Goal: Task Accomplishment & Management: Use online tool/utility

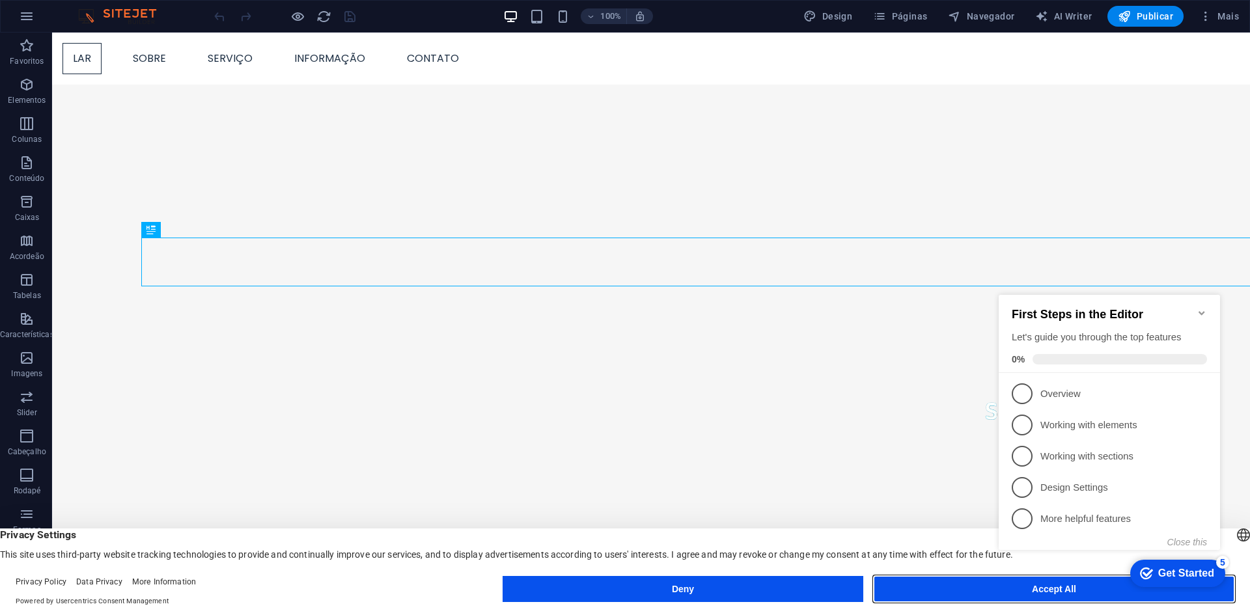
drag, startPoint x: 989, startPoint y: 582, endPoint x: 937, endPoint y: 549, distance: 61.4
click at [989, 582] on button "Accept All" at bounding box center [1053, 589] width 361 height 26
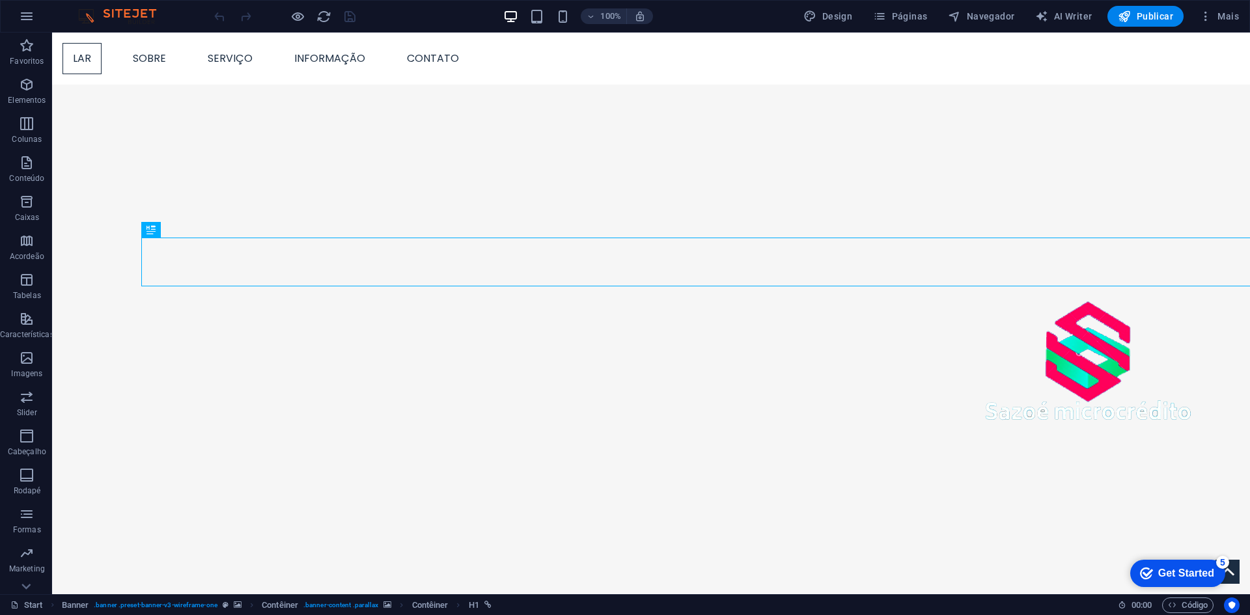
click at [1174, 575] on div "Get Started" at bounding box center [1186, 574] width 56 height 12
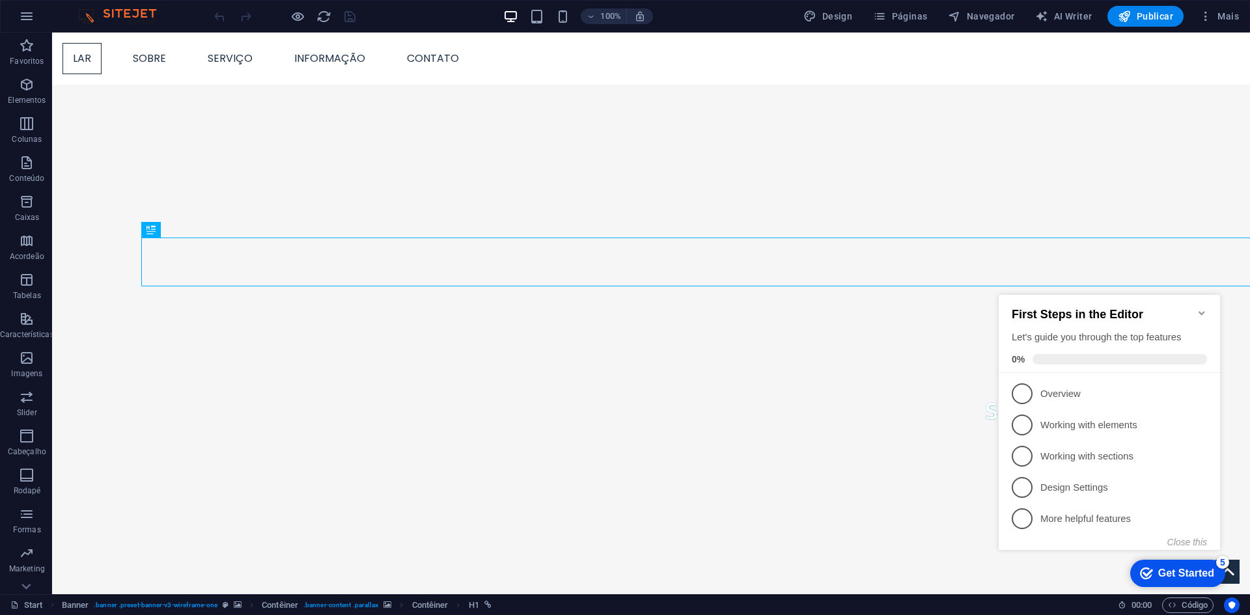
click at [1201, 308] on icon "Minimize checklist" at bounding box center [1201, 313] width 10 height 10
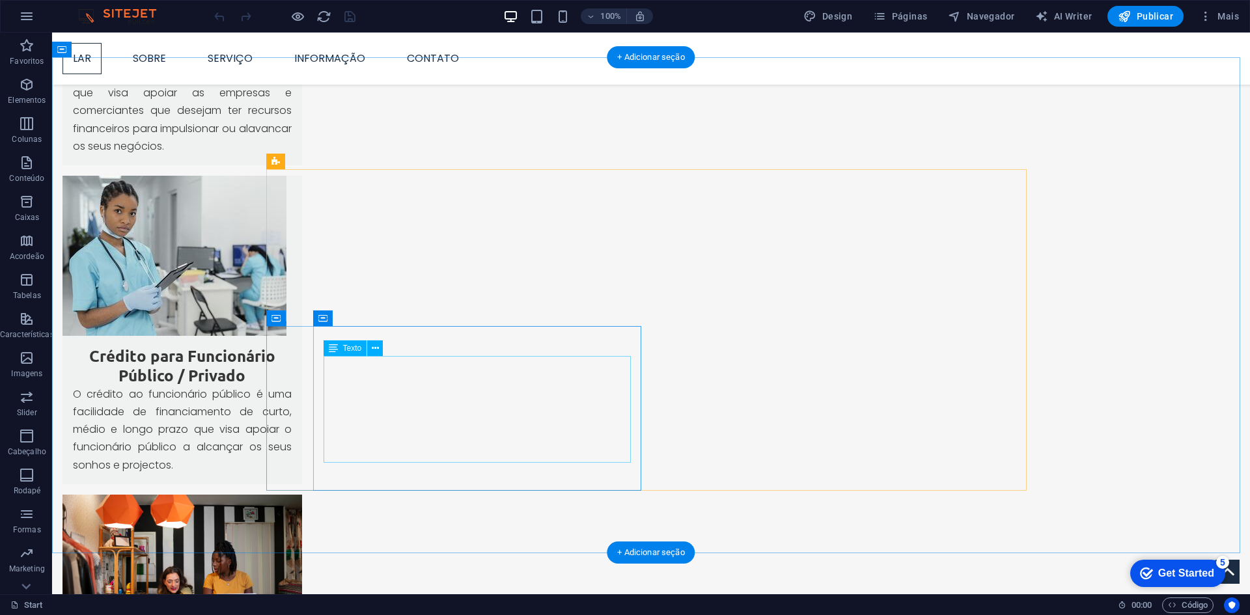
scroll to position [2143, 0]
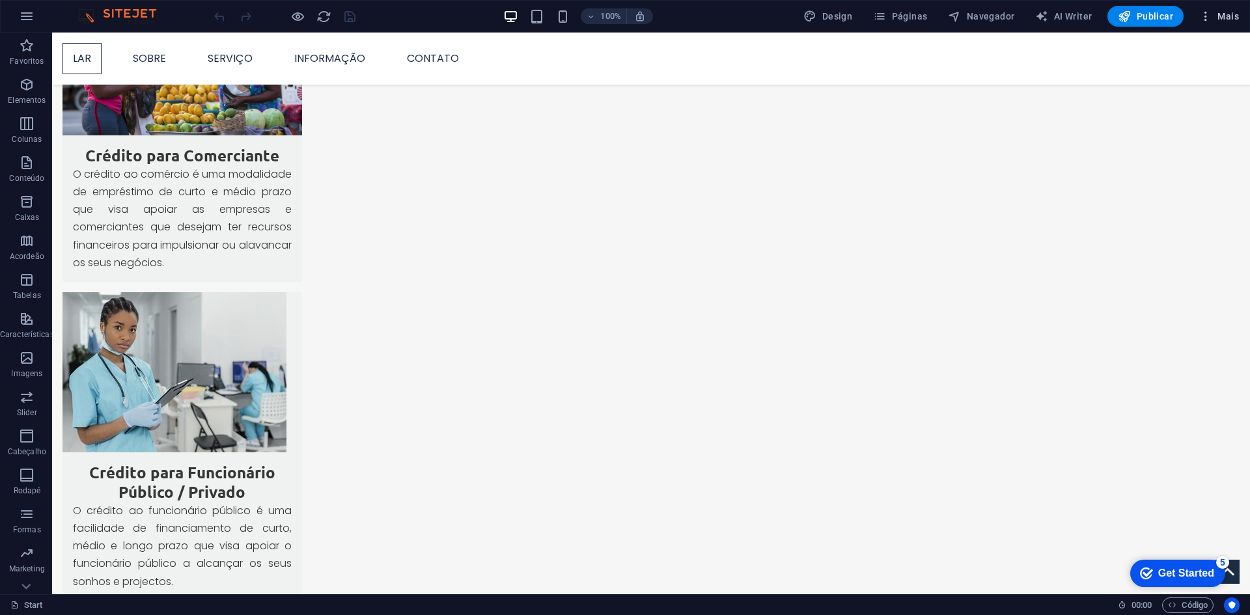
click at [1228, 20] on span "Mais" at bounding box center [1219, 16] width 40 height 13
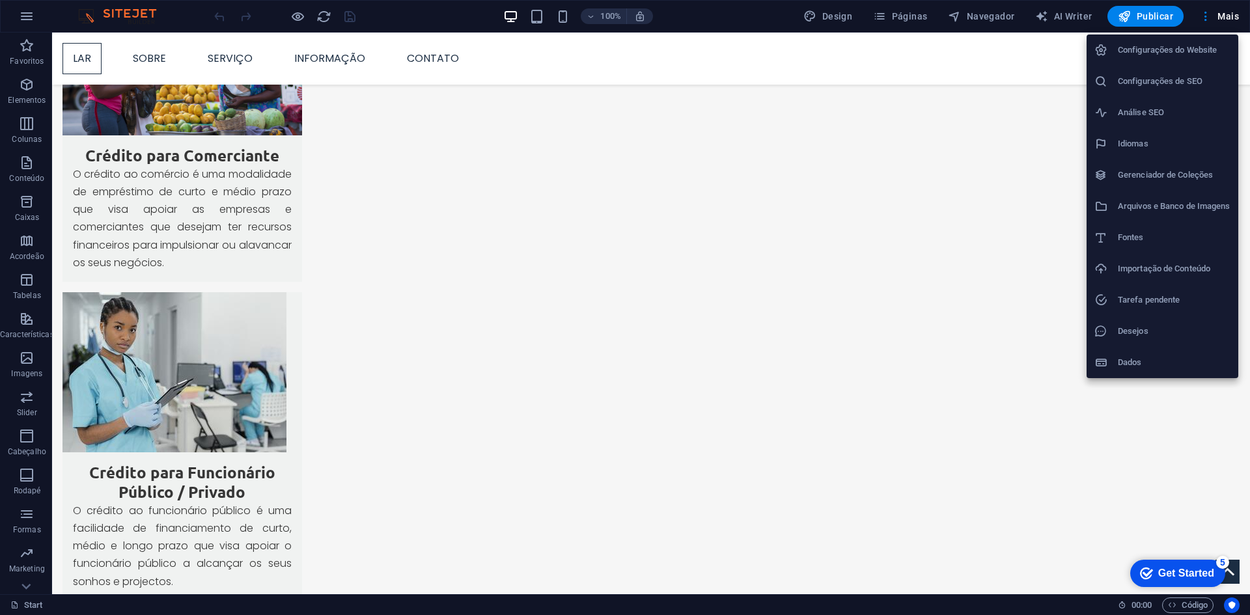
click at [1127, 365] on h6 "Dados" at bounding box center [1174, 363] width 113 height 16
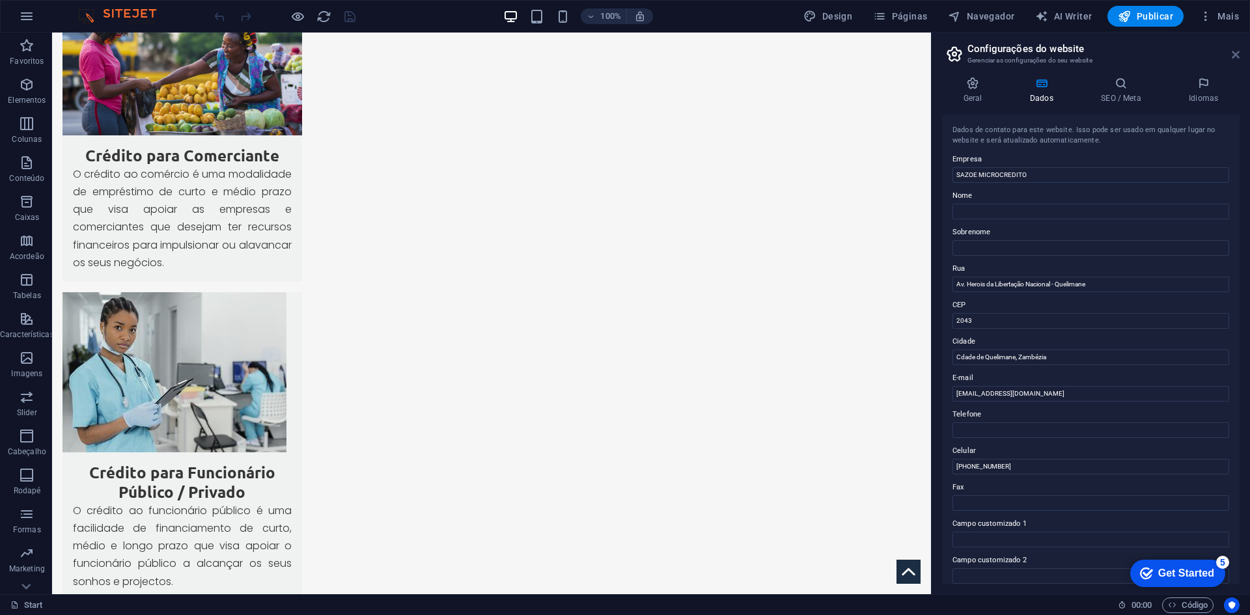
click at [1232, 50] on icon at bounding box center [1235, 54] width 8 height 10
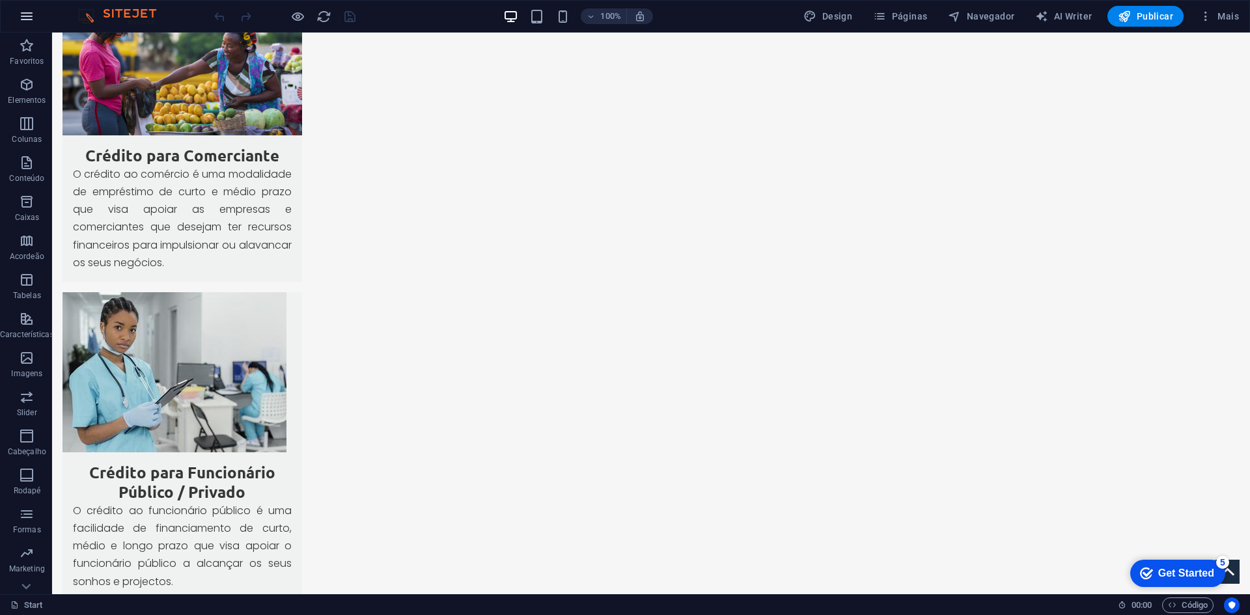
click at [14, 15] on button "button" at bounding box center [26, 16] width 31 height 31
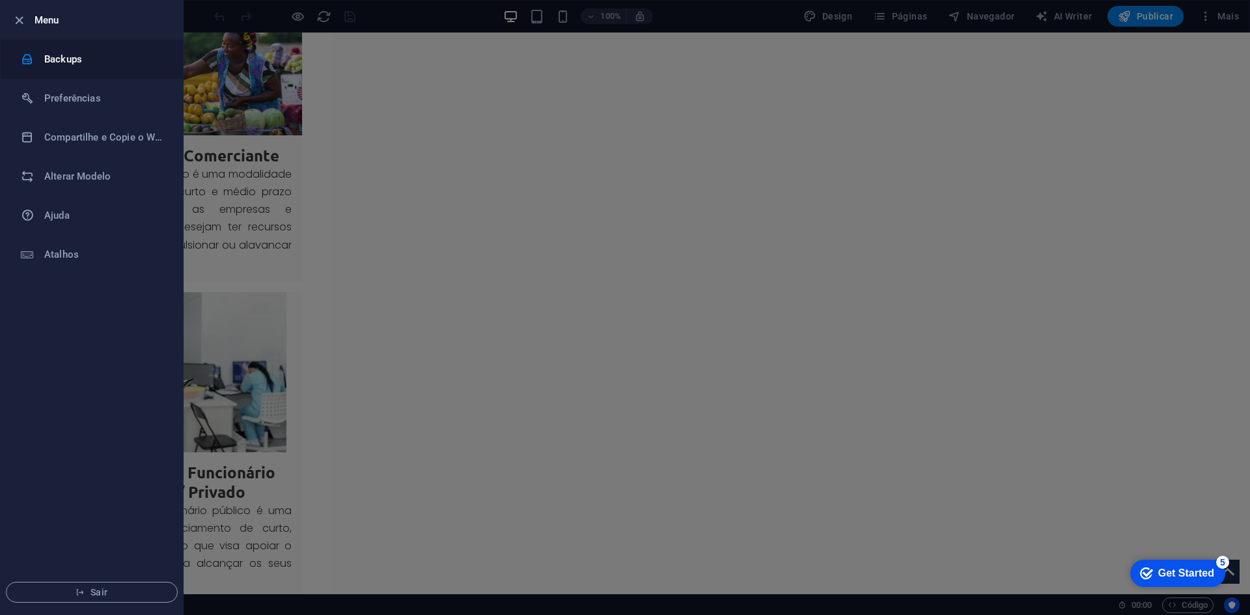
click at [116, 66] on h6 "Backups" at bounding box center [104, 59] width 120 height 16
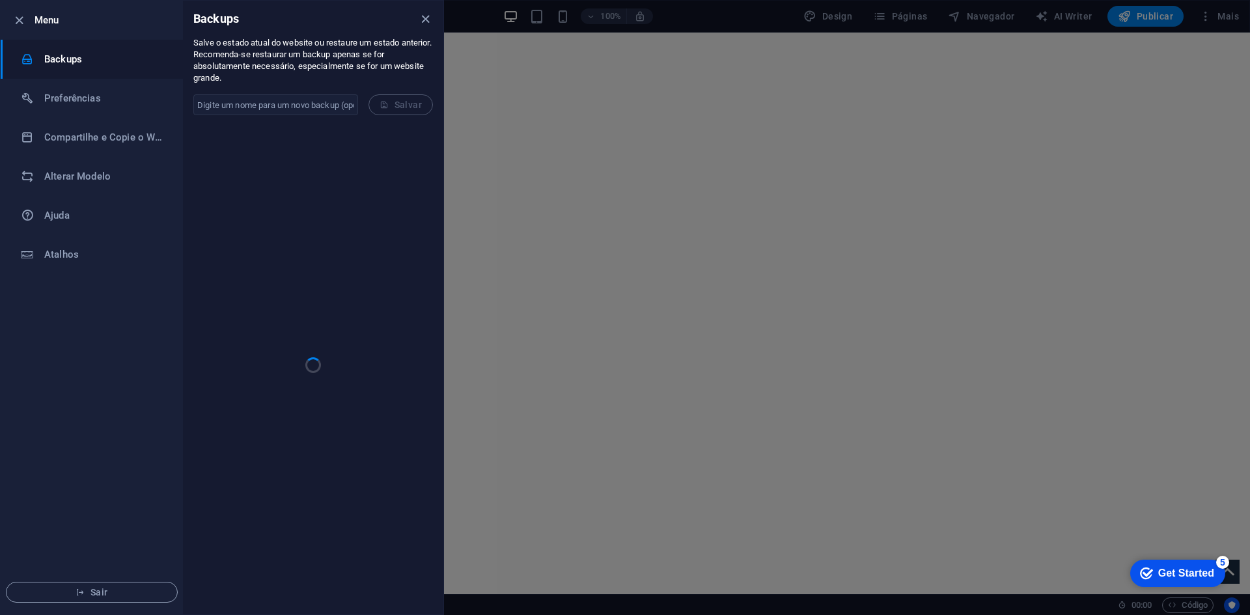
click at [392, 102] on form "​ Salvar" at bounding box center [313, 105] width 260 height 42
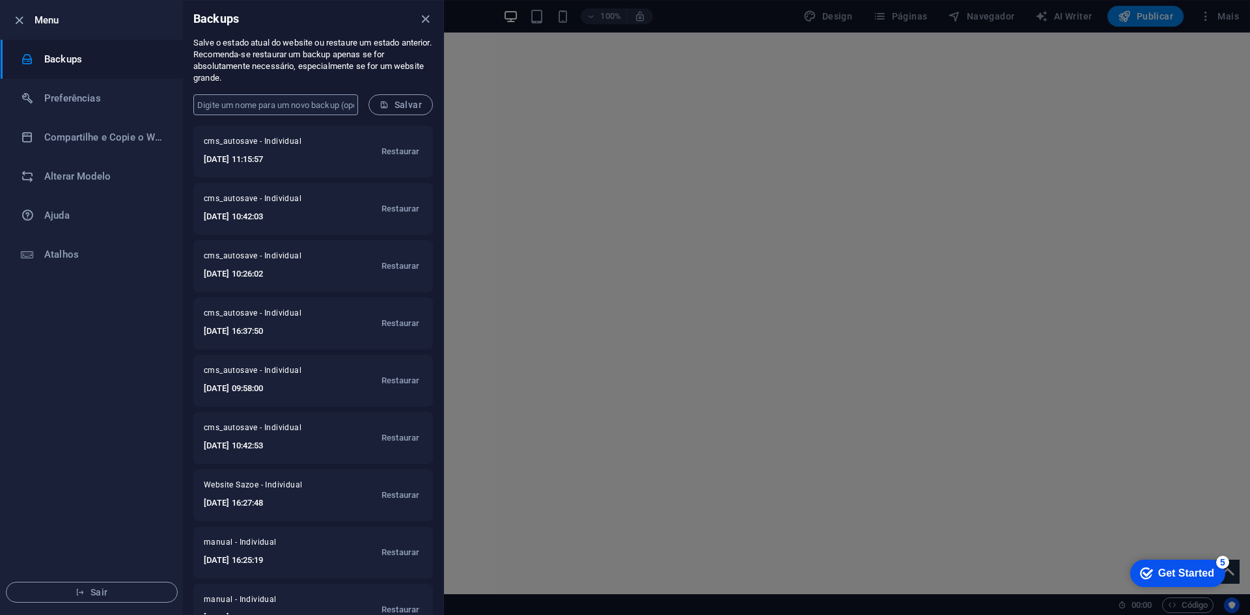
click at [243, 104] on input "text" at bounding box center [275, 104] width 165 height 21
drag, startPoint x: 295, startPoint y: 107, endPoint x: 35, endPoint y: 94, distance: 260.0
click at [23, 106] on div "Menu Backups Preferências Compartilhe e Copie o Website Alterar Modelo Ajuda At…" at bounding box center [222, 307] width 444 height 615
type input "Sazoe Backup"
click at [407, 100] on span "Salvar" at bounding box center [400, 105] width 42 height 10
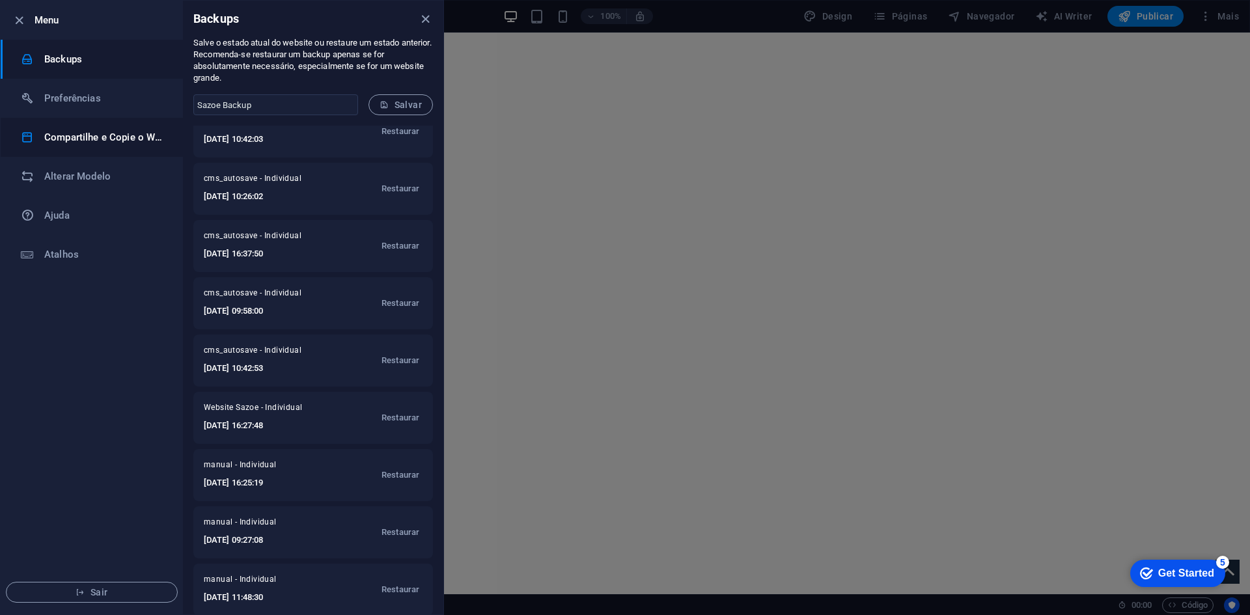
scroll to position [66, 0]
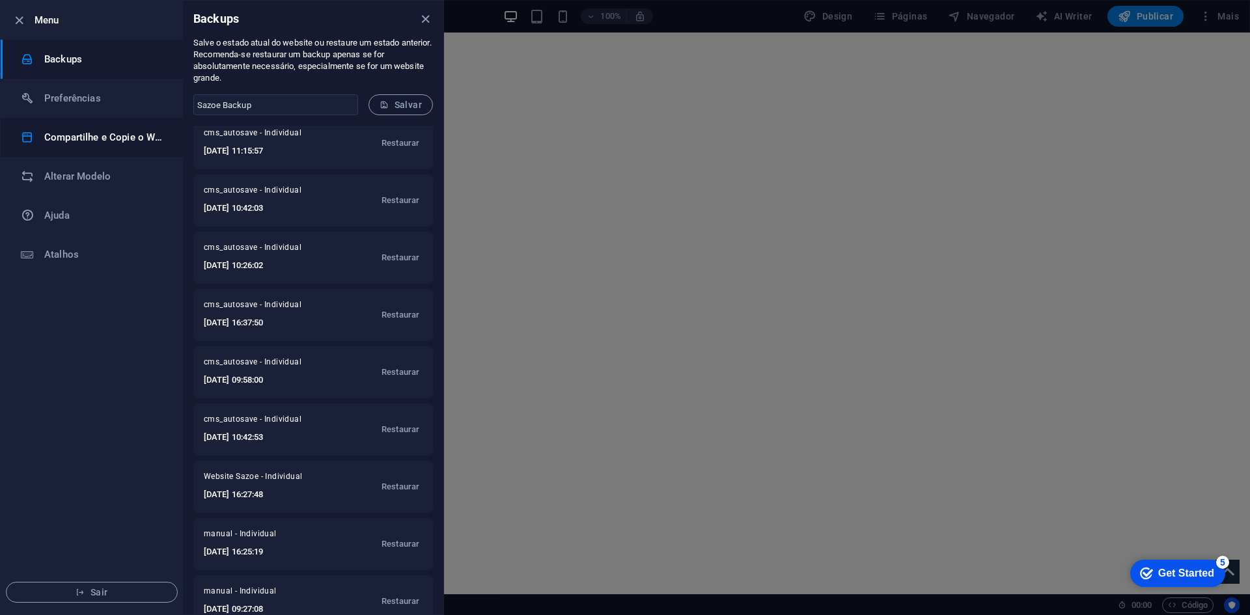
click at [88, 135] on h6 "Compartilhe e Copie o Website" at bounding box center [104, 138] width 120 height 16
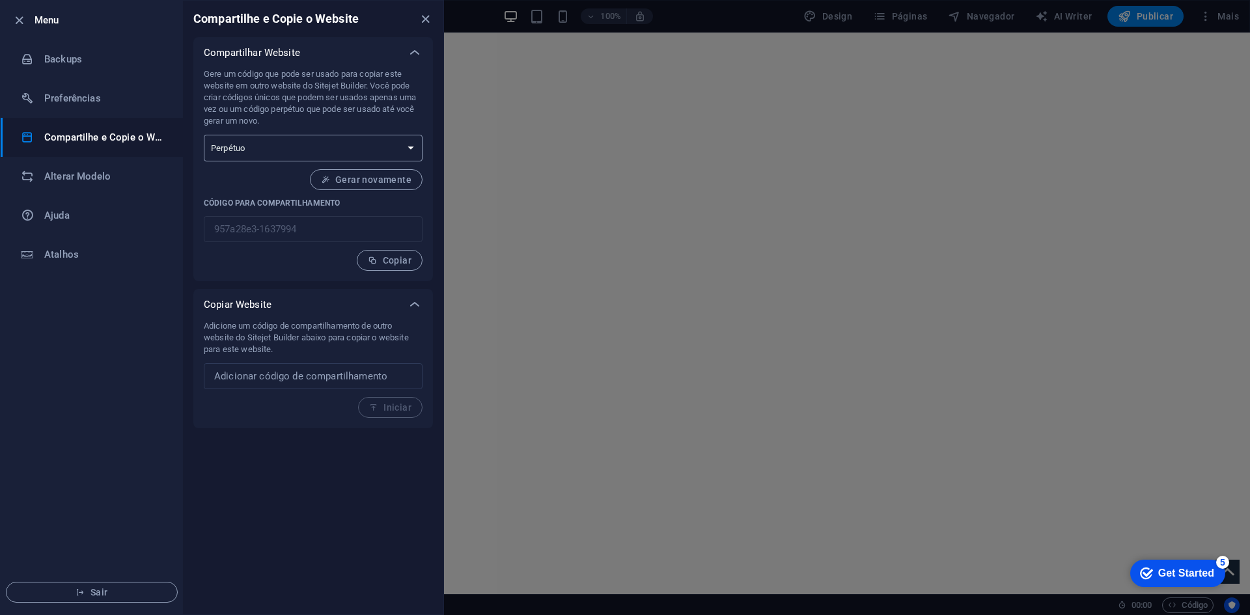
click at [405, 139] on select "Uma vez Perpétuo" at bounding box center [313, 148] width 219 height 27
click at [394, 143] on select "Uma vez Perpétuo" at bounding box center [313, 148] width 219 height 27
click at [386, 143] on select "Uma vez Perpétuo" at bounding box center [313, 148] width 219 height 27
click at [405, 139] on select "Uma vez Perpétuo" at bounding box center [313, 148] width 219 height 27
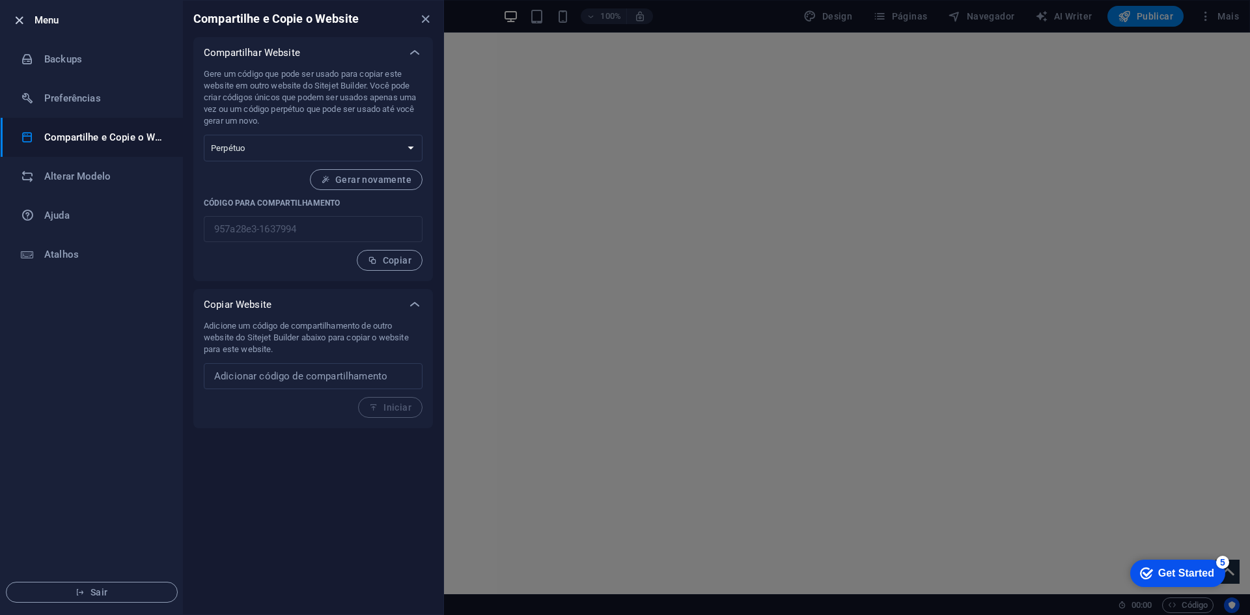
click at [23, 16] on icon "button" at bounding box center [19, 20] width 15 height 15
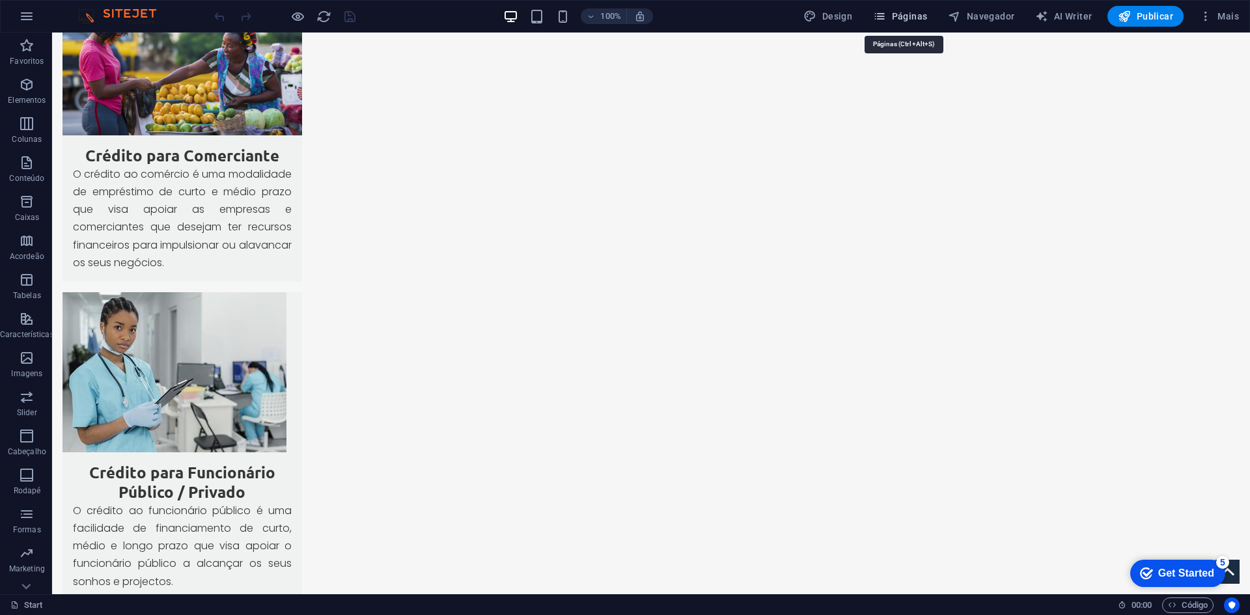
click at [895, 15] on span "Páginas" at bounding box center [900, 16] width 54 height 13
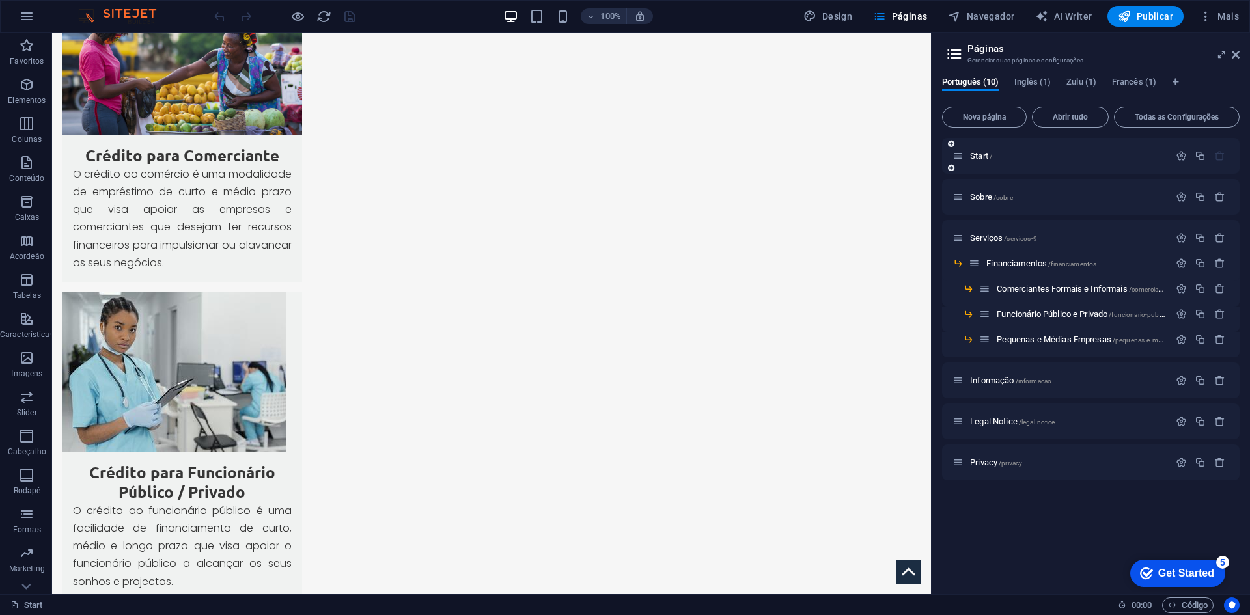
click at [1050, 161] on div "Start /" at bounding box center [1060, 155] width 217 height 15
click at [1183, 152] on icon "button" at bounding box center [1180, 155] width 11 height 11
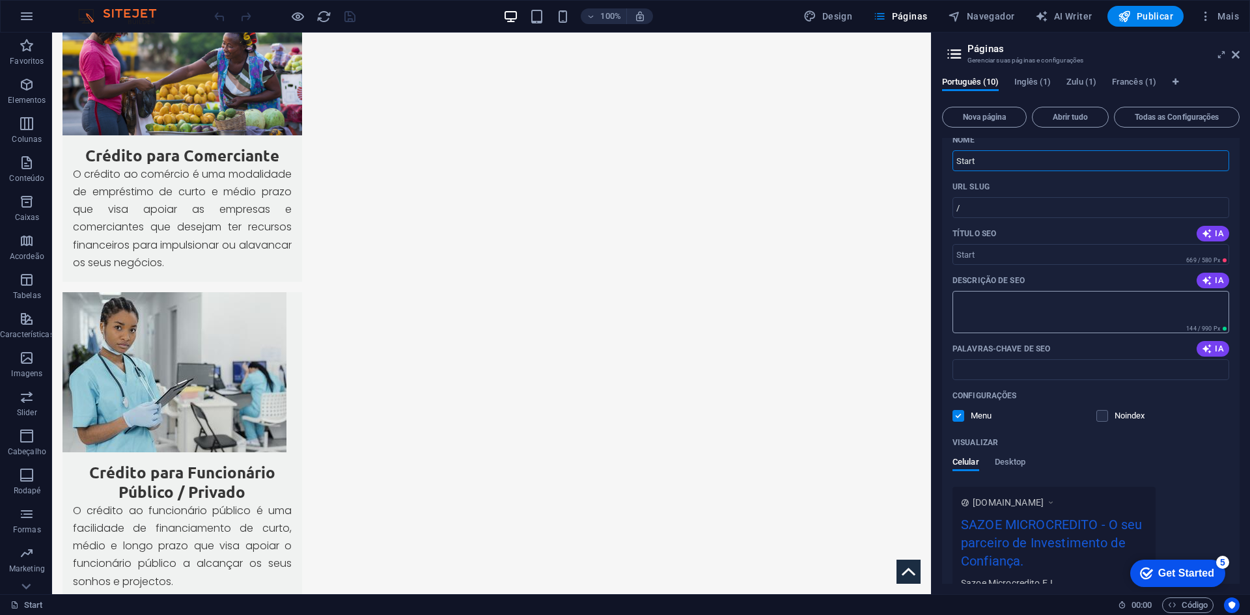
scroll to position [0, 0]
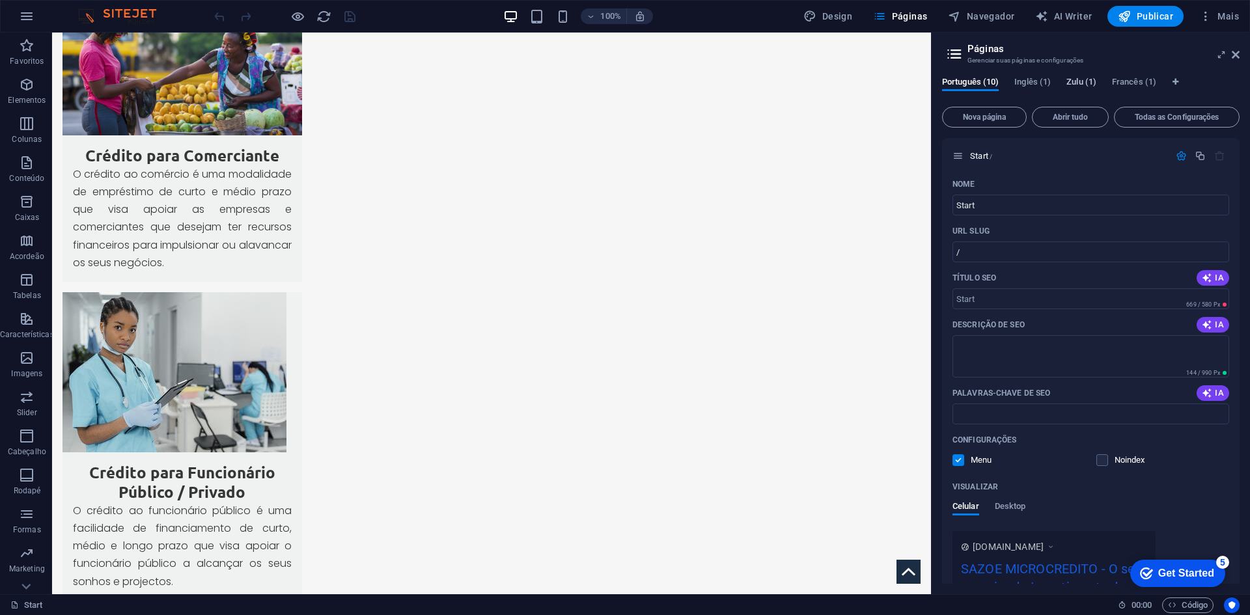
click at [1073, 79] on span "Zulu (1)" at bounding box center [1081, 83] width 30 height 18
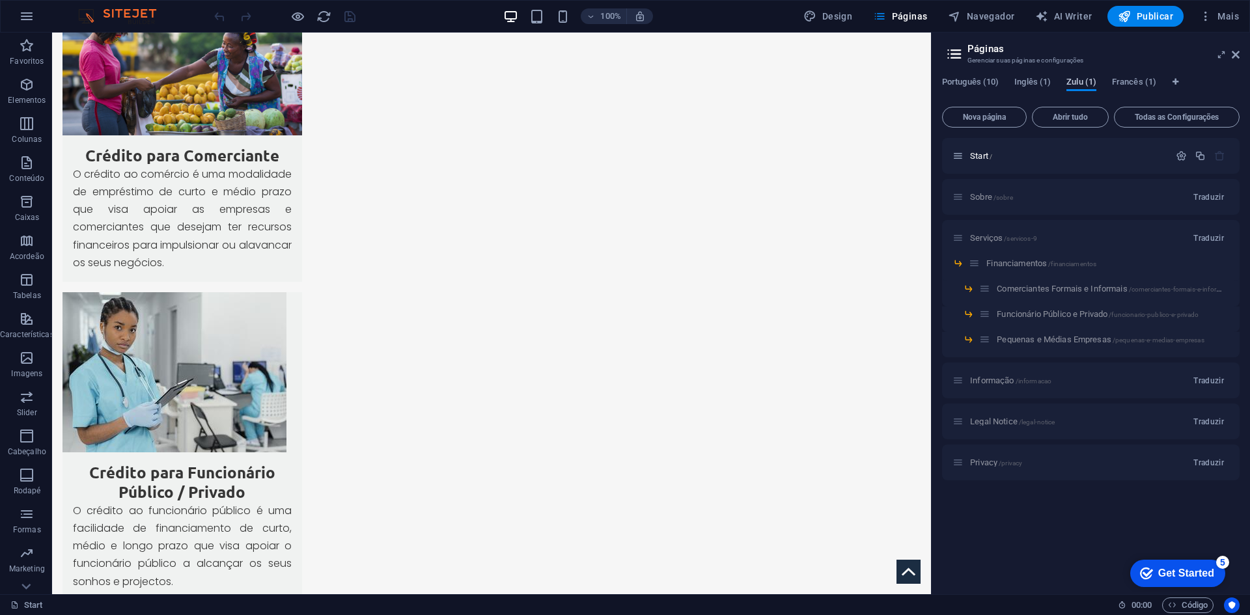
drag, startPoint x: 1082, startPoint y: 83, endPoint x: 1088, endPoint y: 80, distance: 7.0
click at [1088, 80] on span "Zulu (1)" at bounding box center [1081, 83] width 30 height 18
drag, startPoint x: 1082, startPoint y: 80, endPoint x: 1082, endPoint y: 101, distance: 20.8
click at [1084, 105] on div "Português (10) Inglês (1) Zulu (1) Francês (1) Nova página Abrir tudo Todas as …" at bounding box center [1090, 330] width 297 height 507
click at [1136, 84] on span "Francês (1)" at bounding box center [1134, 83] width 44 height 18
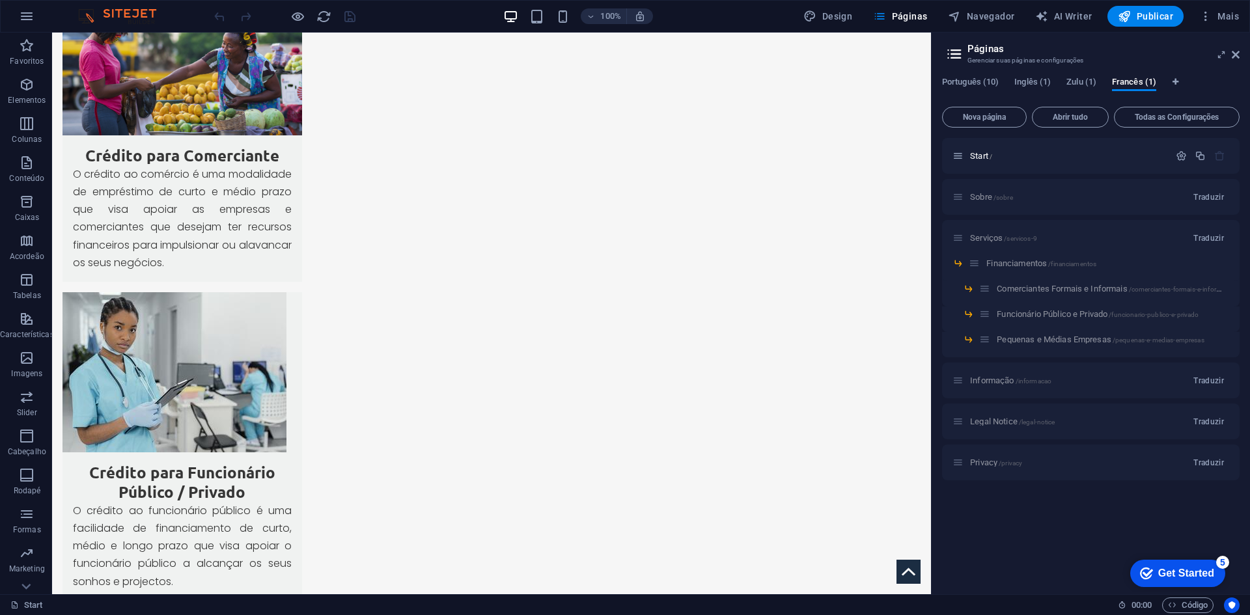
click at [1033, 73] on div "Português (10) Inglês (1) Zulu (1) Francês (1) Nova página Abrir tudo Todas as …" at bounding box center [1090, 330] width 318 height 528
click at [1035, 81] on span "Inglês (1)" at bounding box center [1032, 83] width 36 height 18
click at [978, 81] on span "Português (10)" at bounding box center [970, 83] width 57 height 18
click at [1233, 57] on icon at bounding box center [1235, 54] width 8 height 10
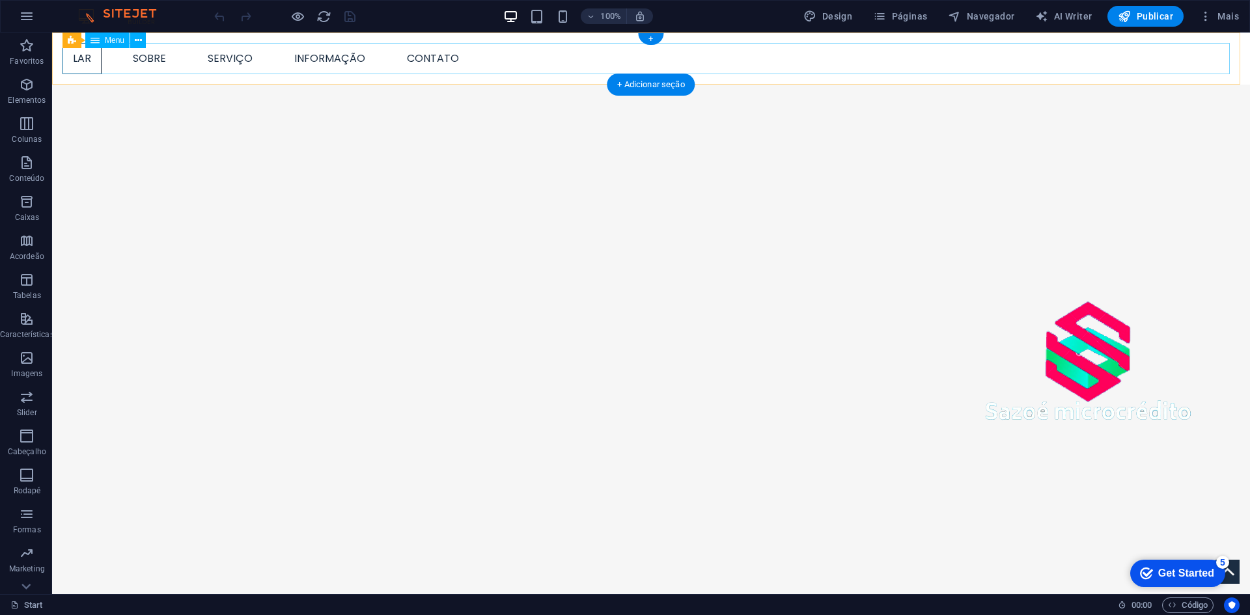
click at [213, 60] on nav "Lar Sobre Serviço Informação Contato" at bounding box center [650, 58] width 1177 height 31
click at [225, 55] on nav "Lar Sobre Serviço Informação Contato" at bounding box center [650, 58] width 1177 height 31
click at [144, 55] on nav "Lar Sobre Serviço Informação Contato" at bounding box center [650, 58] width 1177 height 31
select select "1"
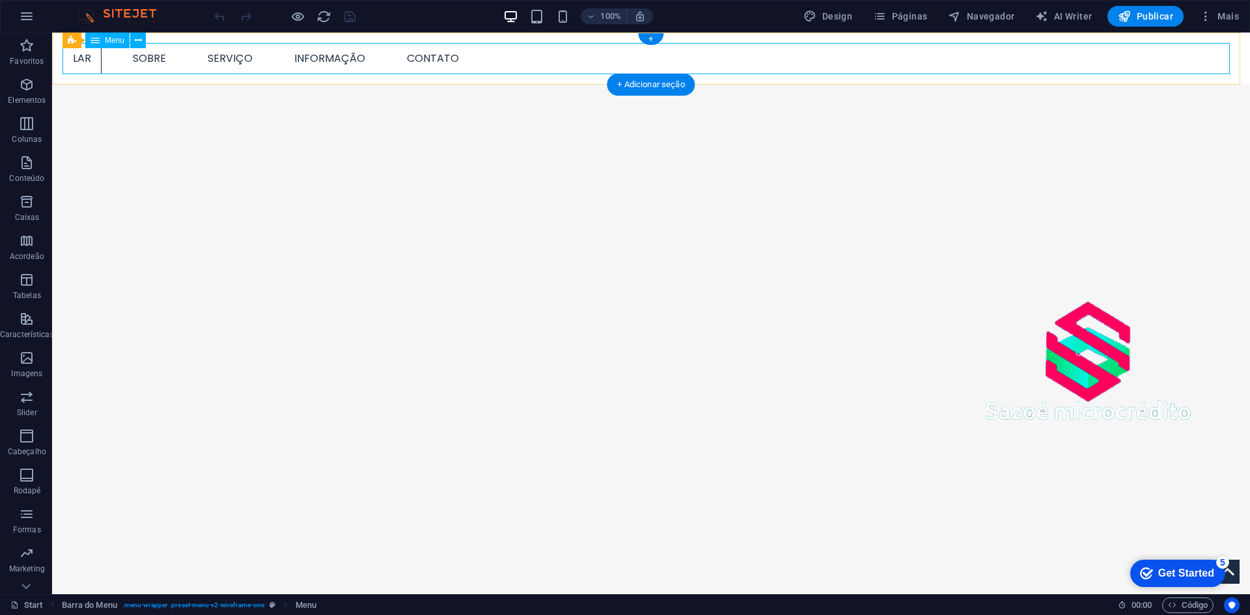
select select
select select "2"
select select
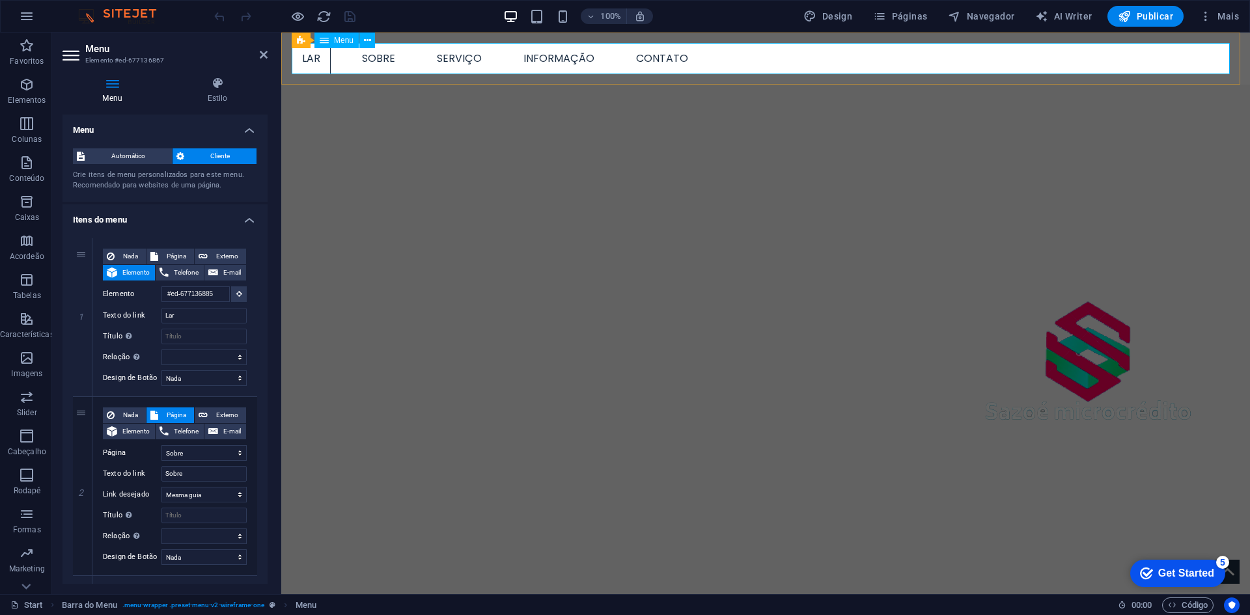
click at [368, 61] on nav "Lar Sobre Serviço Informação Contato" at bounding box center [766, 58] width 948 height 31
click at [371, 58] on nav "Lar Sobre Serviço Informação Contato" at bounding box center [766, 58] width 948 height 31
click at [362, 40] on button at bounding box center [367, 41] width 16 height 16
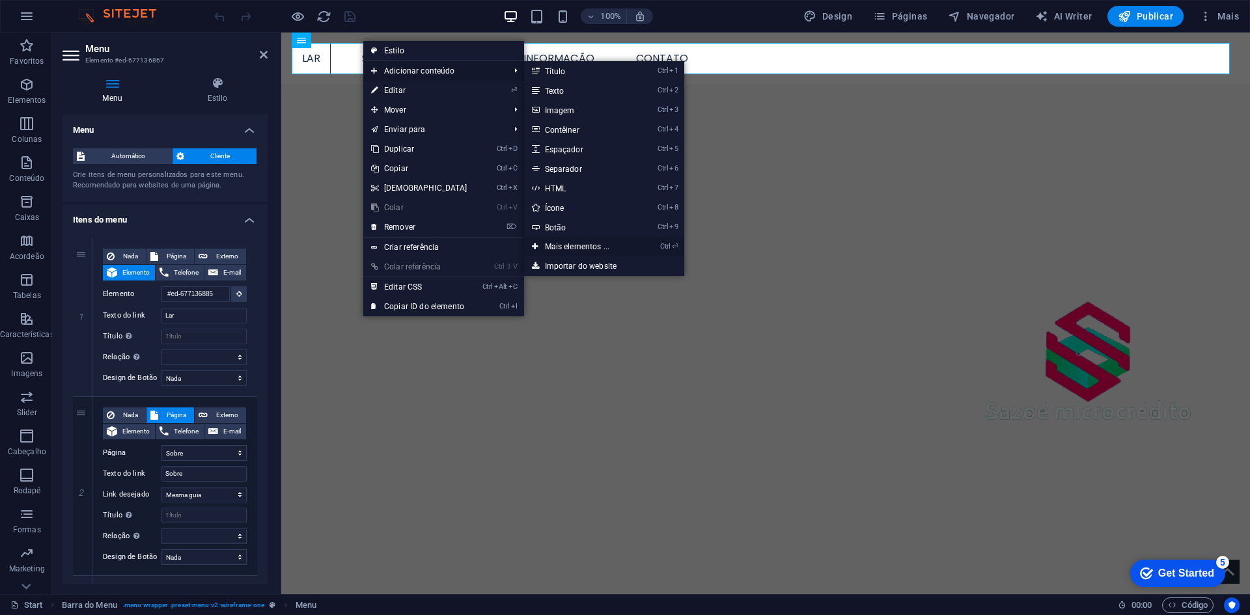
click at [564, 243] on link "Ctrl ⏎ Mais elementos ..." at bounding box center [580, 247] width 112 height 20
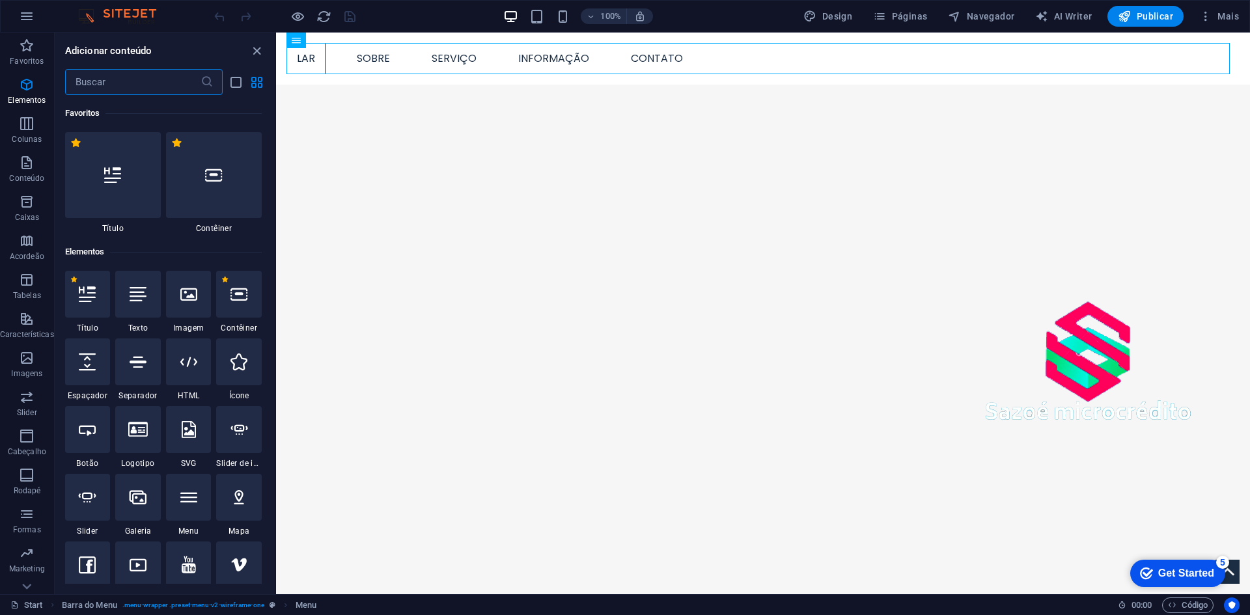
click at [159, 83] on input "text" at bounding box center [132, 82] width 135 height 26
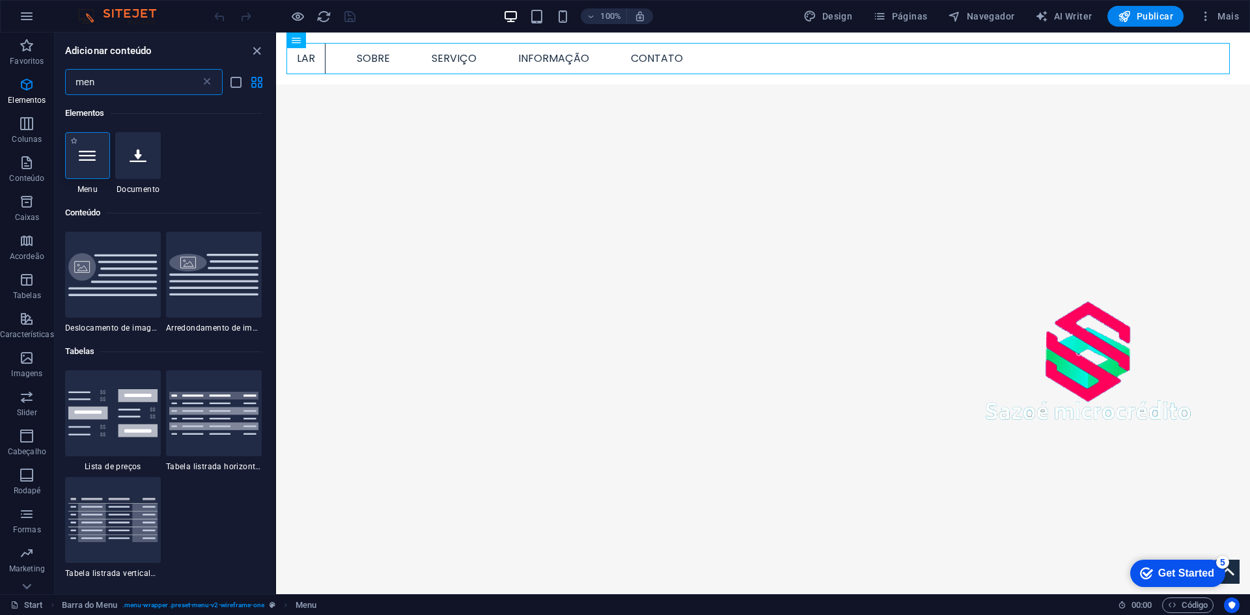
type input "men"
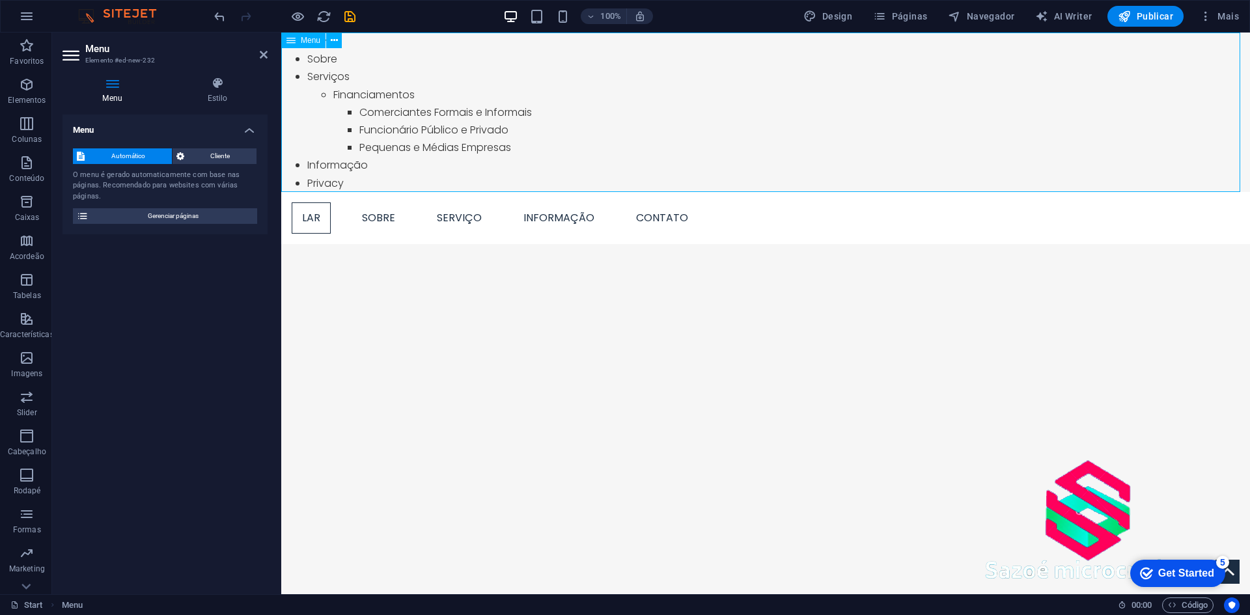
click at [361, 165] on nav "Start Sobre Serviços Financiamentos Comerciantes Formais e Informais Funcionári…" at bounding box center [765, 112] width 968 height 159
click at [219, 17] on icon "undo" at bounding box center [219, 16] width 15 height 15
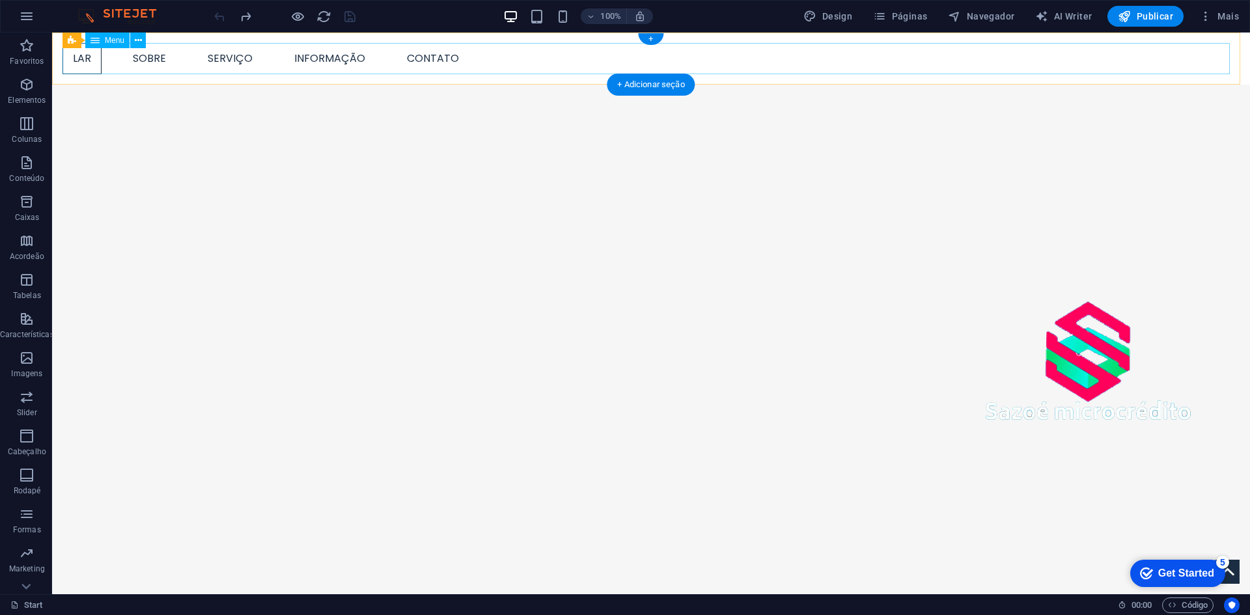
click at [260, 56] on nav "Lar Sobre Serviço Informação Contato" at bounding box center [650, 58] width 1177 height 31
click at [249, 57] on nav "Lar Sobre Serviço Informação Contato" at bounding box center [650, 58] width 1177 height 31
click at [248, 59] on nav "Lar Sobre Serviço Informação Contato" at bounding box center [650, 58] width 1177 height 31
select select "1"
select select
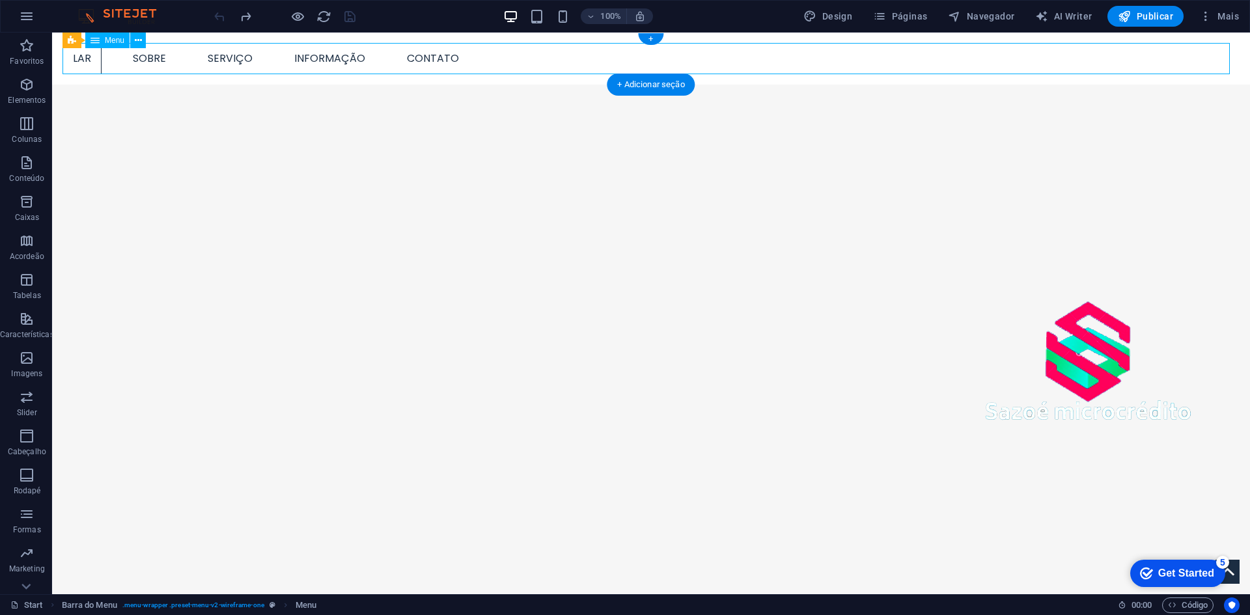
select select "2"
select select
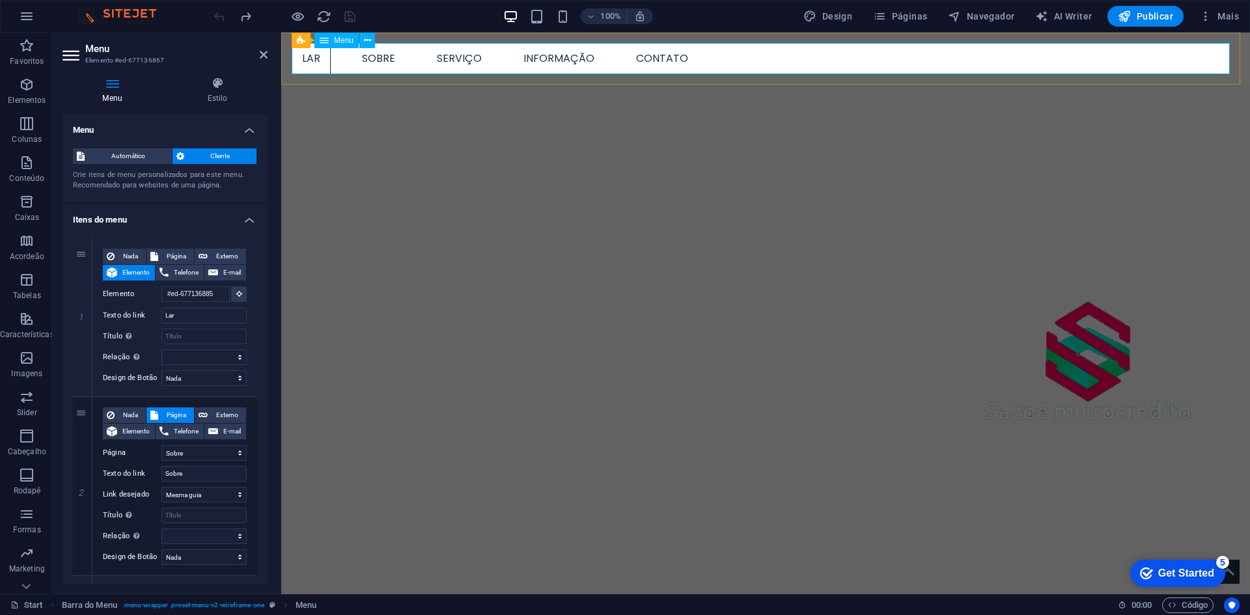
click at [301, 62] on nav "Lar Sobre Serviço Informação Contato" at bounding box center [766, 58] width 948 height 31
click at [354, 55] on nav "Lar Sobre Serviço Informação Contato" at bounding box center [766, 58] width 948 height 31
click at [709, 54] on nav "Lar Sobre Serviço Informação Contato" at bounding box center [766, 58] width 948 height 31
drag, startPoint x: 709, startPoint y: 54, endPoint x: 897, endPoint y: 49, distance: 187.5
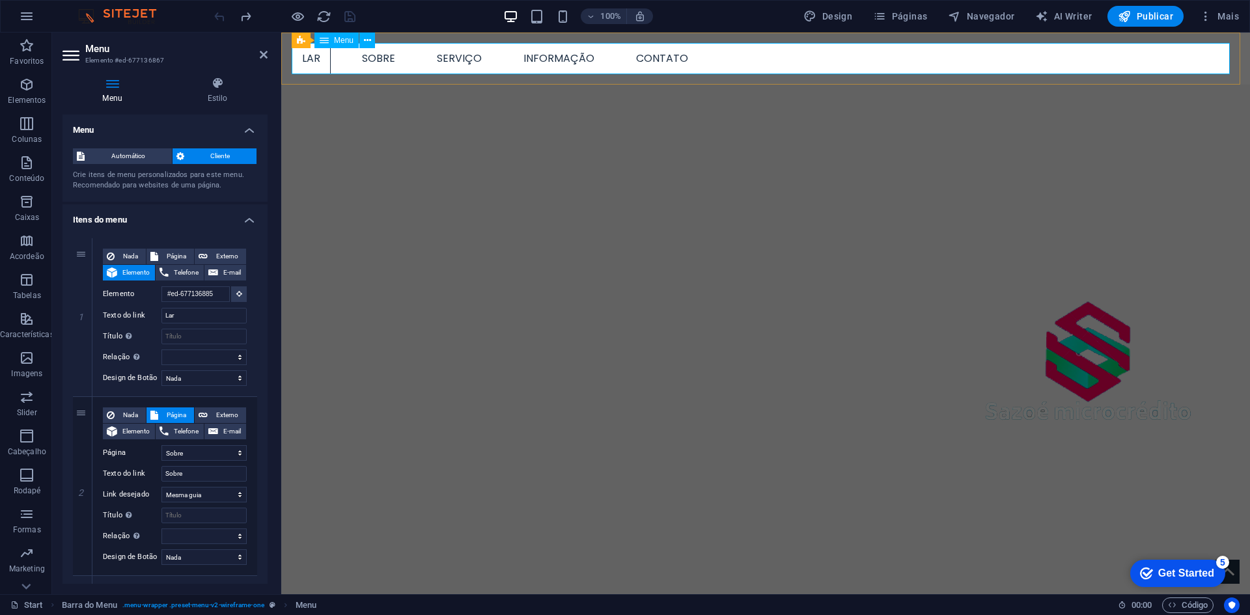
click at [709, 54] on nav "Lar Sobre Serviço Informação Contato" at bounding box center [766, 58] width 948 height 31
click at [821, 61] on nav "Lar Sobre Serviço Informação Contato" at bounding box center [766, 58] width 948 height 31
click at [364, 39] on icon at bounding box center [367, 41] width 7 height 14
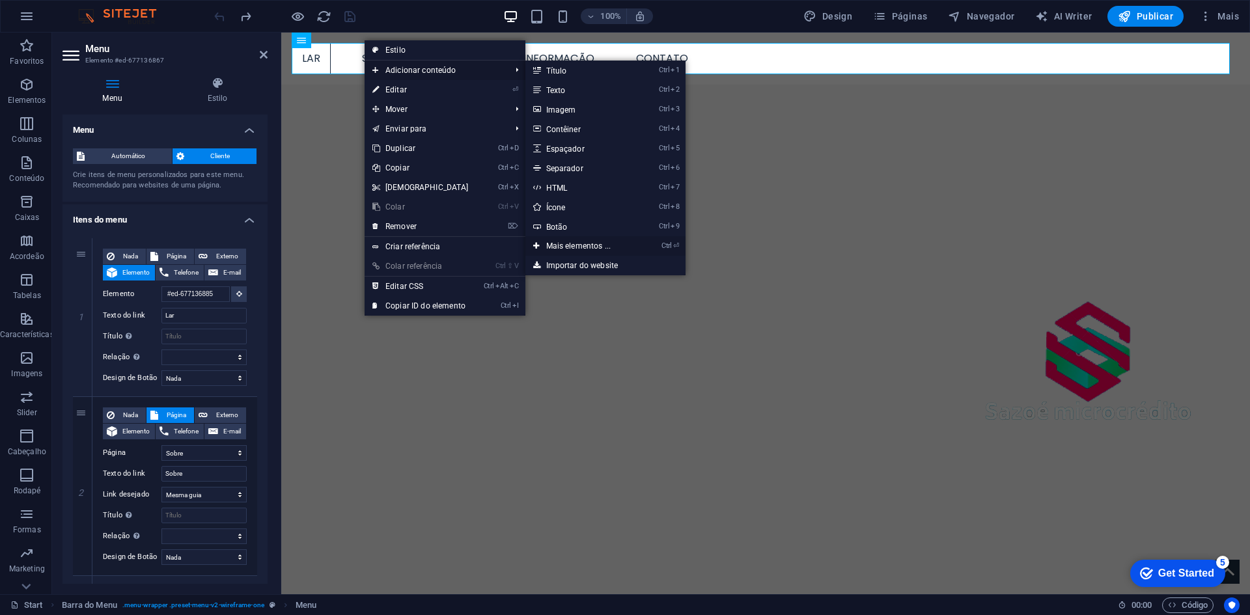
click at [603, 240] on link "Ctrl ⏎ Mais elementos ..." at bounding box center [581, 246] width 112 height 20
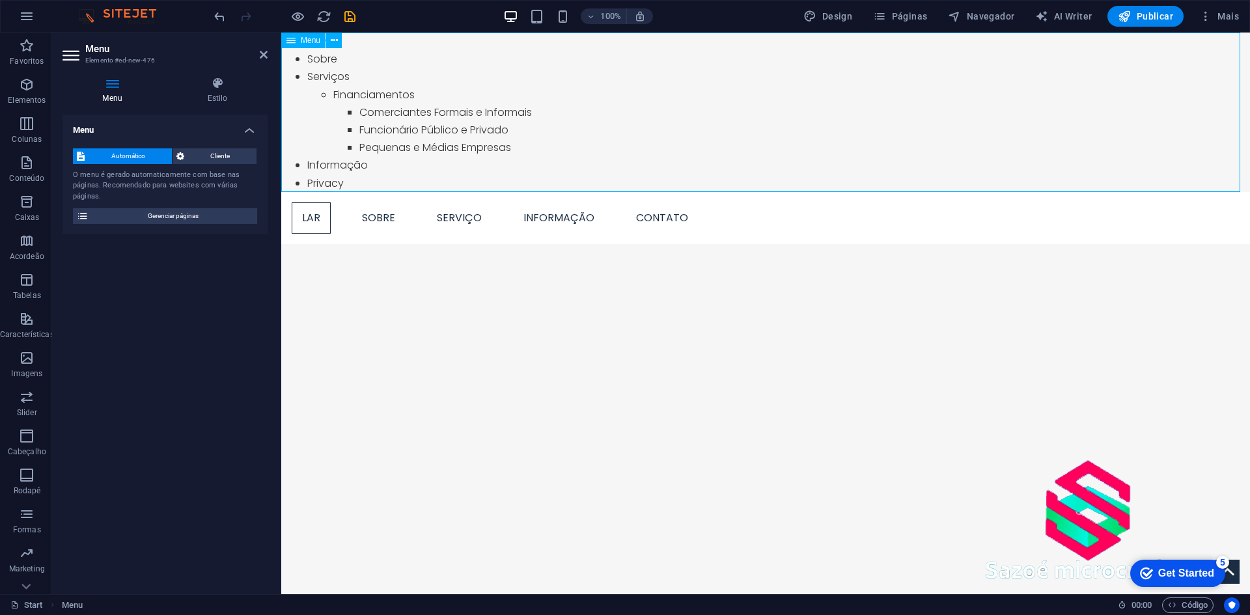
click at [459, 122] on nav "Start Sobre Serviços Financiamentos Comerciantes Formais e Informais Funcionári…" at bounding box center [765, 112] width 968 height 159
click at [231, 157] on span "Cliente" at bounding box center [220, 156] width 65 height 16
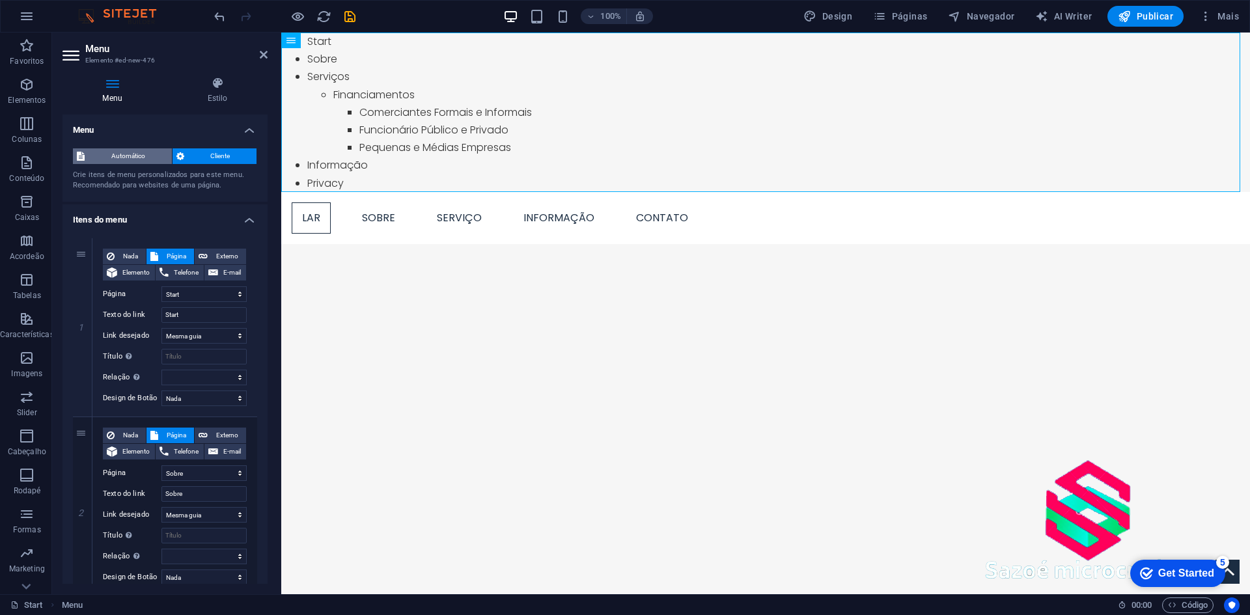
click at [126, 157] on span "Automático" at bounding box center [128, 156] width 79 height 16
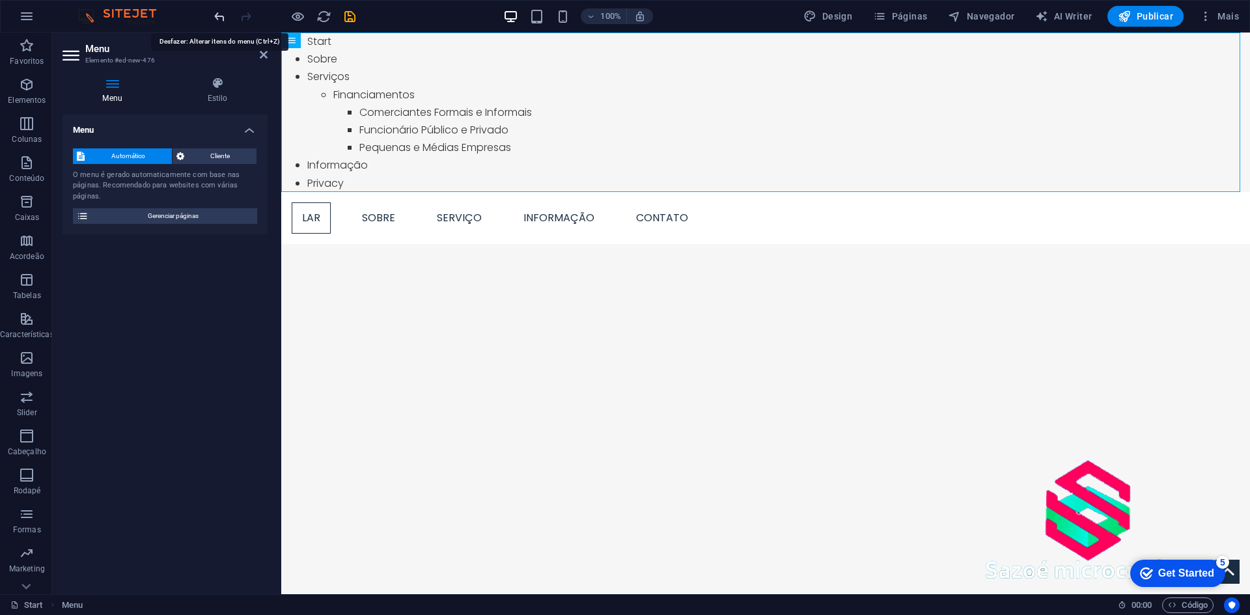
click at [224, 20] on icon "undo" at bounding box center [219, 16] width 15 height 15
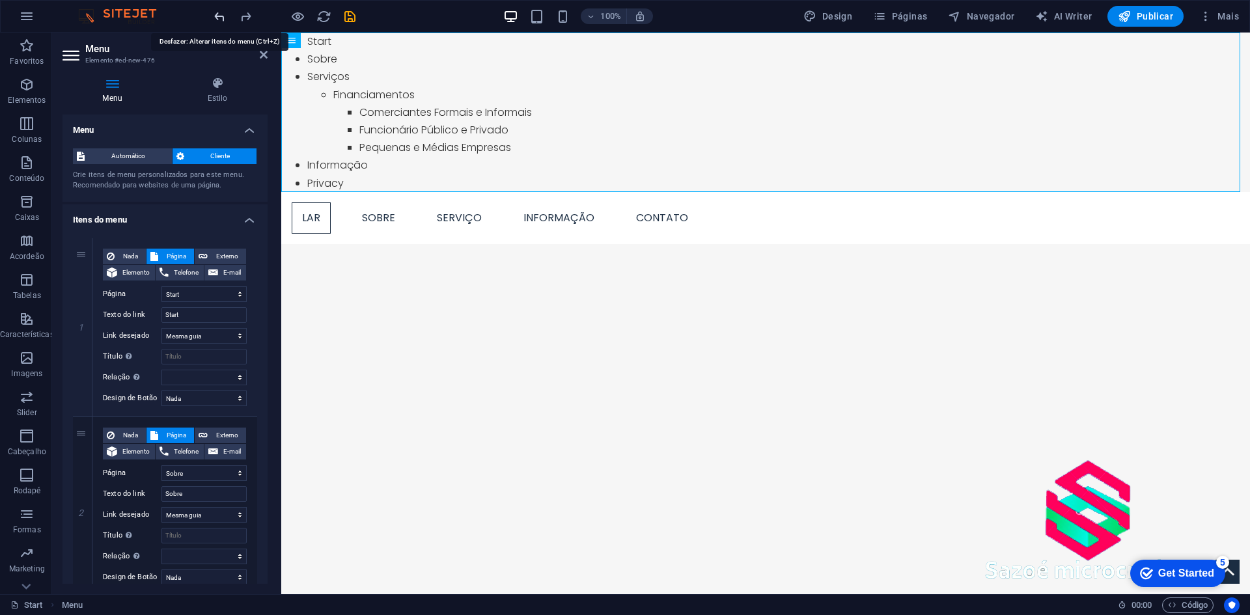
click at [216, 13] on icon "undo" at bounding box center [219, 16] width 15 height 15
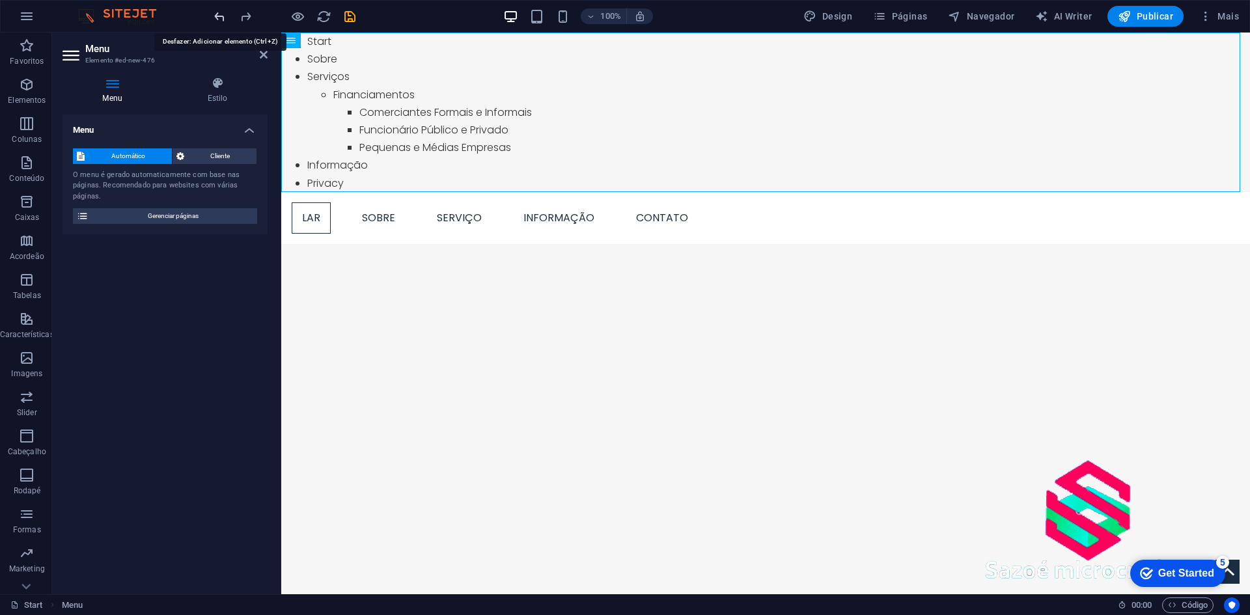
click at [215, 11] on icon "undo" at bounding box center [219, 16] width 15 height 15
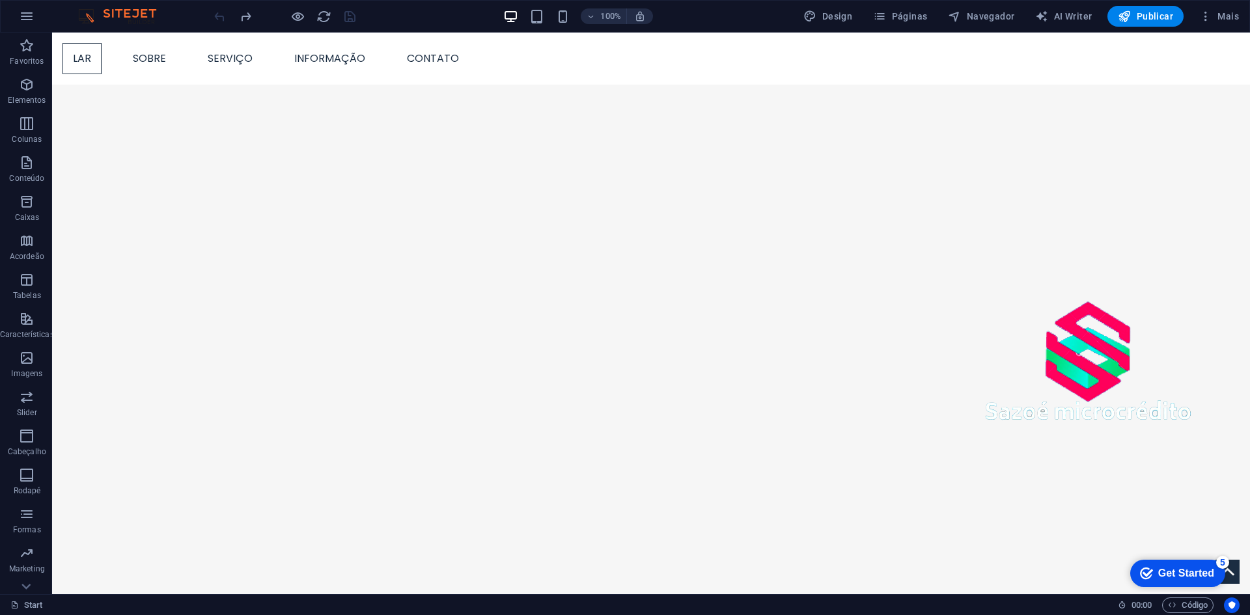
click at [215, 11] on div at bounding box center [285, 16] width 146 height 21
click at [25, 12] on icon "button" at bounding box center [27, 16] width 16 height 16
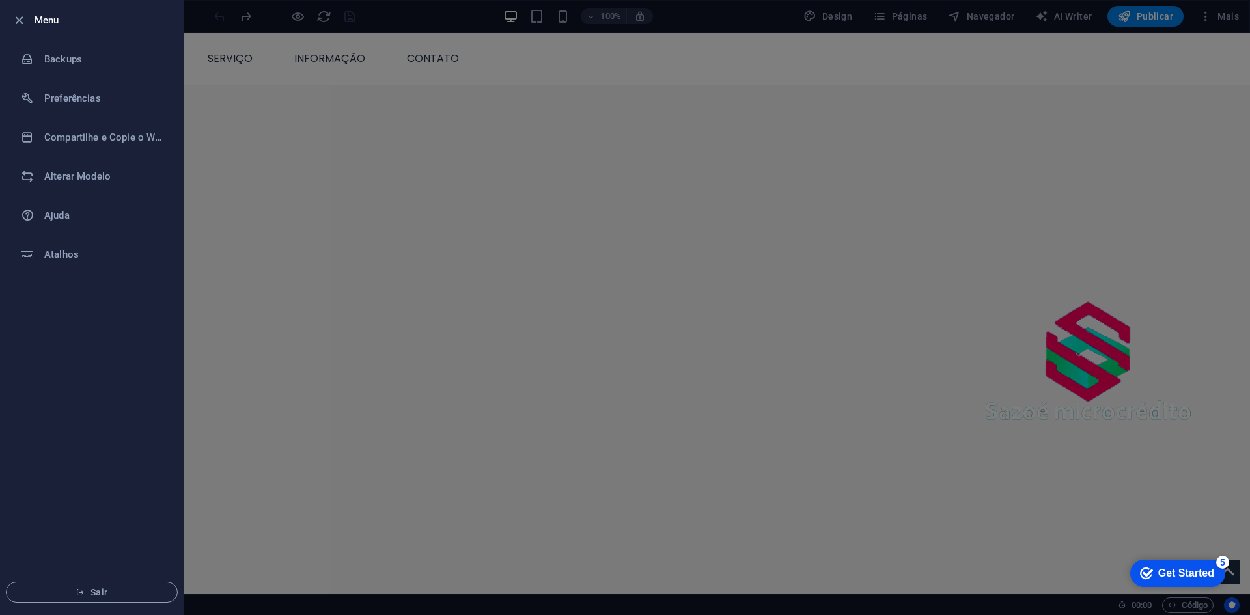
click at [249, 195] on div at bounding box center [625, 307] width 1250 height 615
